Goal: Information Seeking & Learning: Learn about a topic

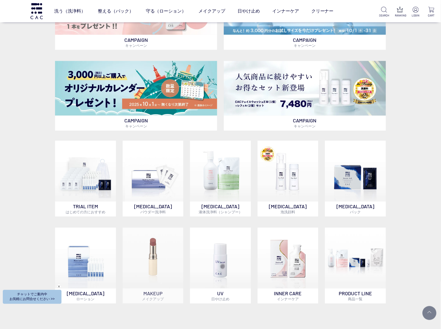
scroll to position [244, 0]
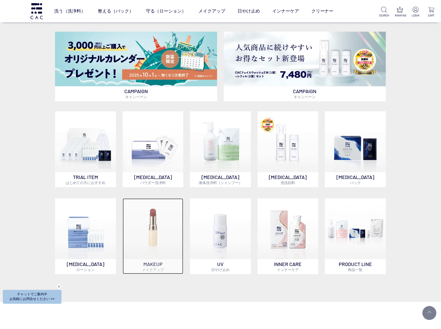
click at [143, 202] on img at bounding box center [153, 229] width 61 height 61
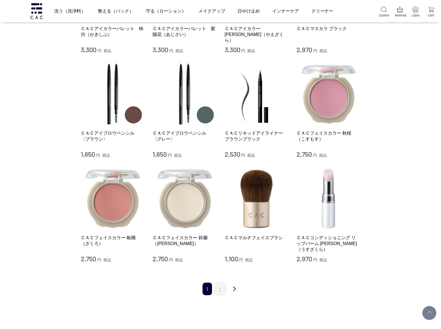
scroll to position [524, 0]
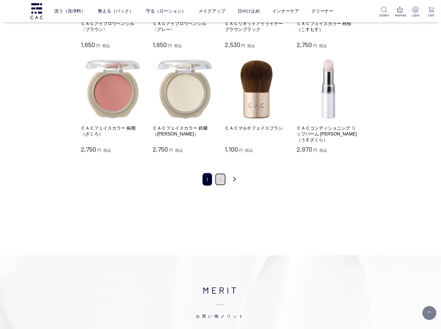
click at [217, 176] on link "2" at bounding box center [220, 179] width 11 height 13
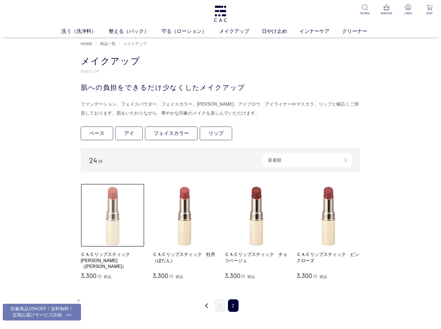
click at [94, 223] on img at bounding box center [113, 216] width 64 height 64
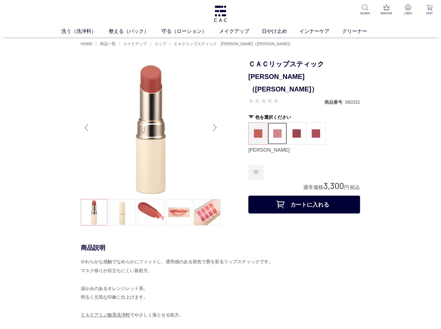
click at [280, 130] on img at bounding box center [277, 134] width 8 height 8
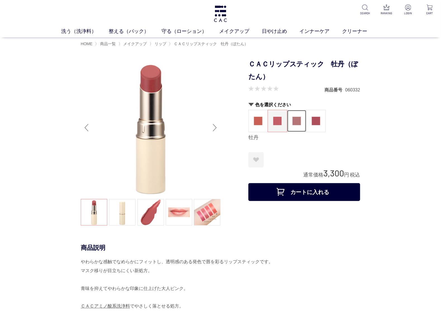
click at [295, 123] on img at bounding box center [296, 121] width 8 height 8
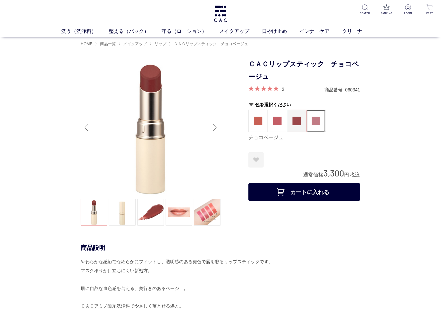
click at [314, 120] on img at bounding box center [316, 121] width 8 height 8
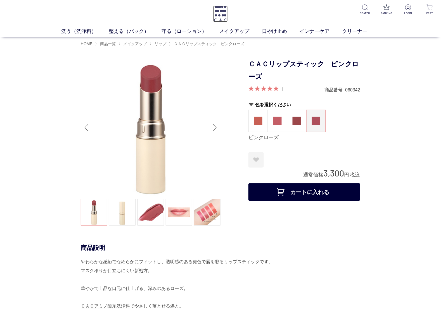
click at [213, 9] on img at bounding box center [220, 14] width 15 height 16
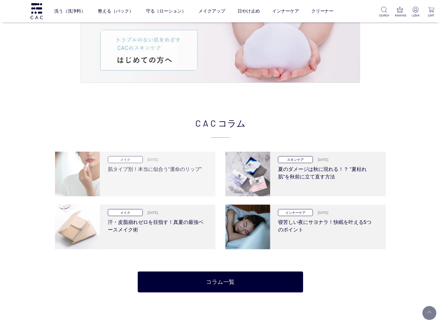
scroll to position [1012, 0]
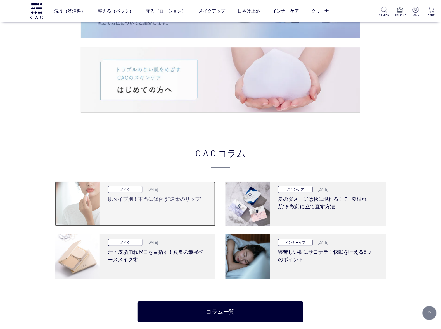
click at [151, 206] on div "メイク [DATE] 肌タイプ別！本当に似合う“運命のリップ”" at bounding box center [156, 204] width 112 height 45
